Goal: Transaction & Acquisition: Purchase product/service

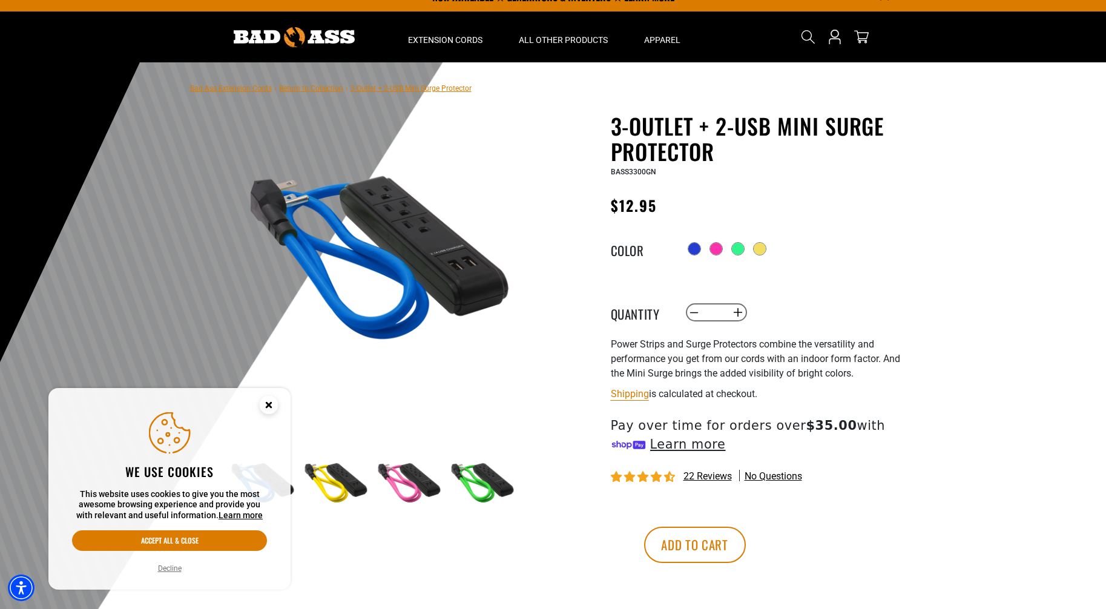
scroll to position [10, 0]
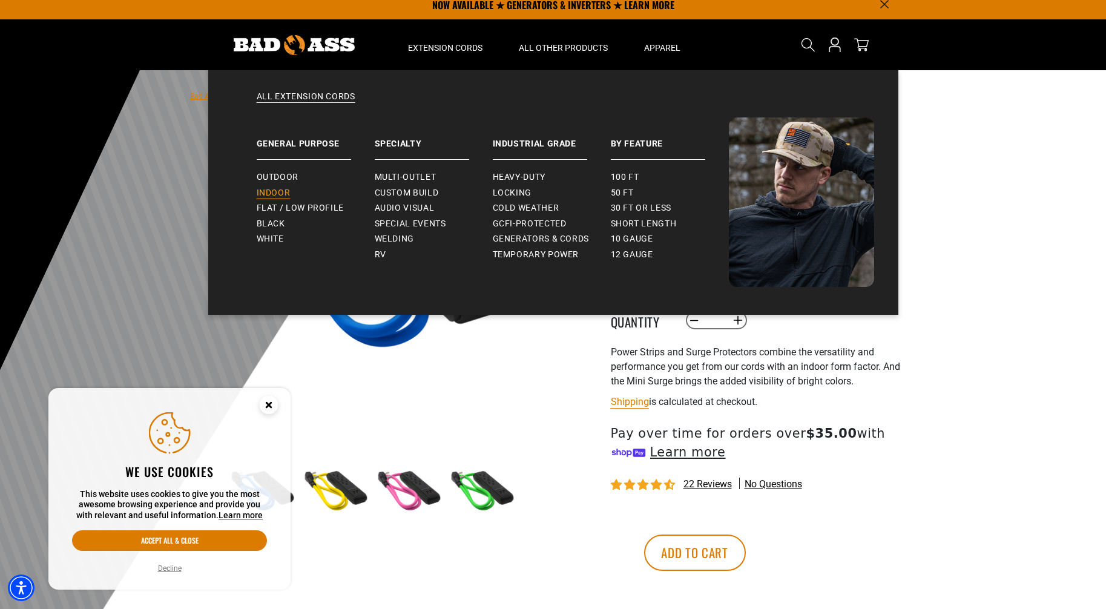
click at [277, 194] on span "Indoor" at bounding box center [274, 193] width 34 height 11
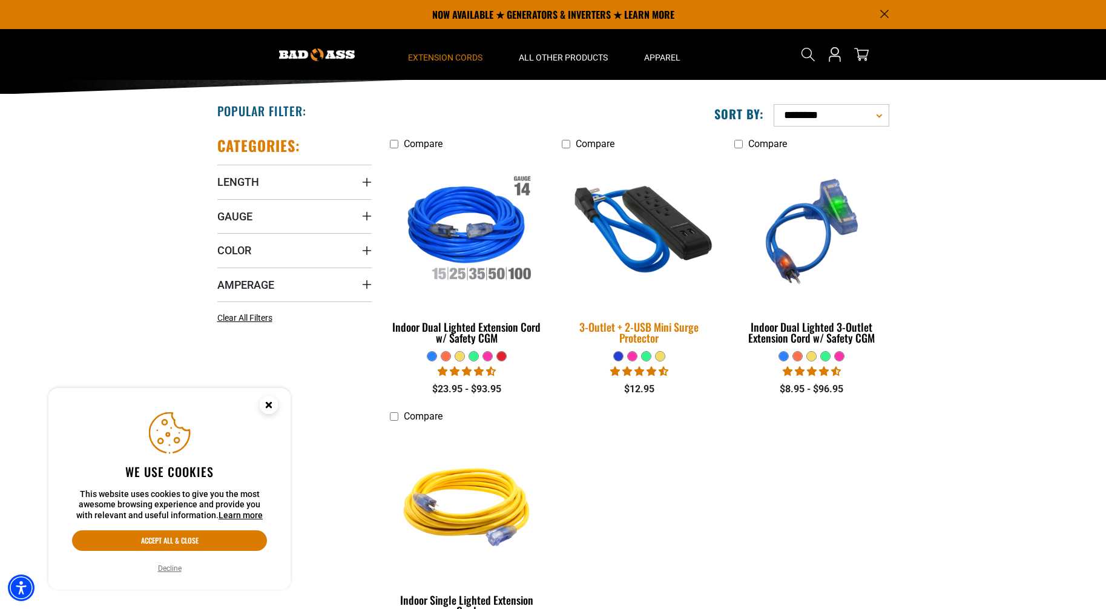
scroll to position [204, 0]
